Goal: Navigation & Orientation: Find specific page/section

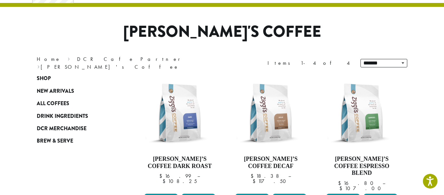
scroll to position [37, 0]
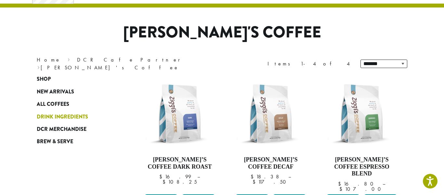
click at [55, 118] on span "Drink Ingredients" at bounding box center [62, 117] width 51 height 8
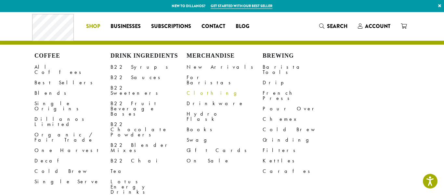
click at [191, 88] on link "Clothing" at bounding box center [224, 93] width 76 height 10
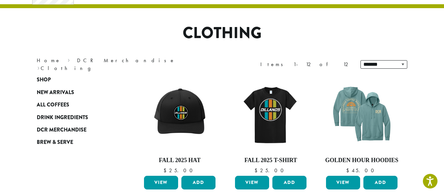
scroll to position [38, 0]
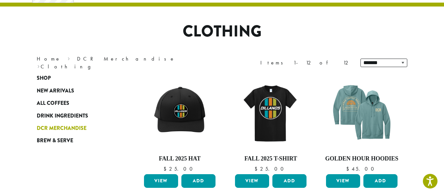
click at [70, 130] on span "DCR Merchandise" at bounding box center [62, 128] width 50 height 8
